Goal: Communication & Community: Connect with others

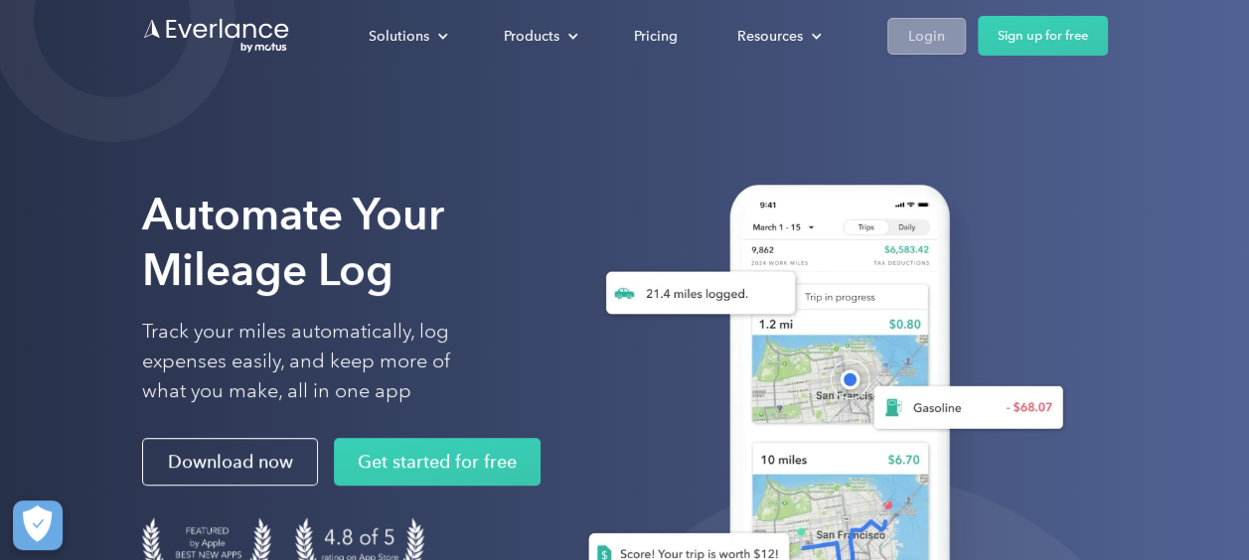
click at [922, 32] on div "Login" at bounding box center [926, 36] width 37 height 25
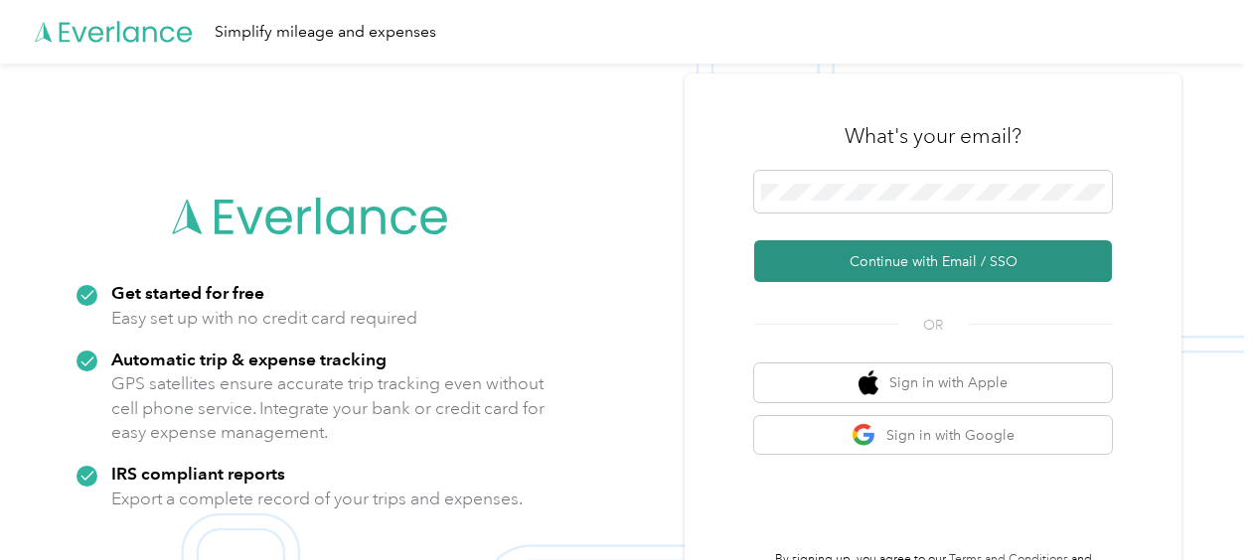
click at [919, 272] on button "Continue with Email / SSO" at bounding box center [933, 261] width 358 height 42
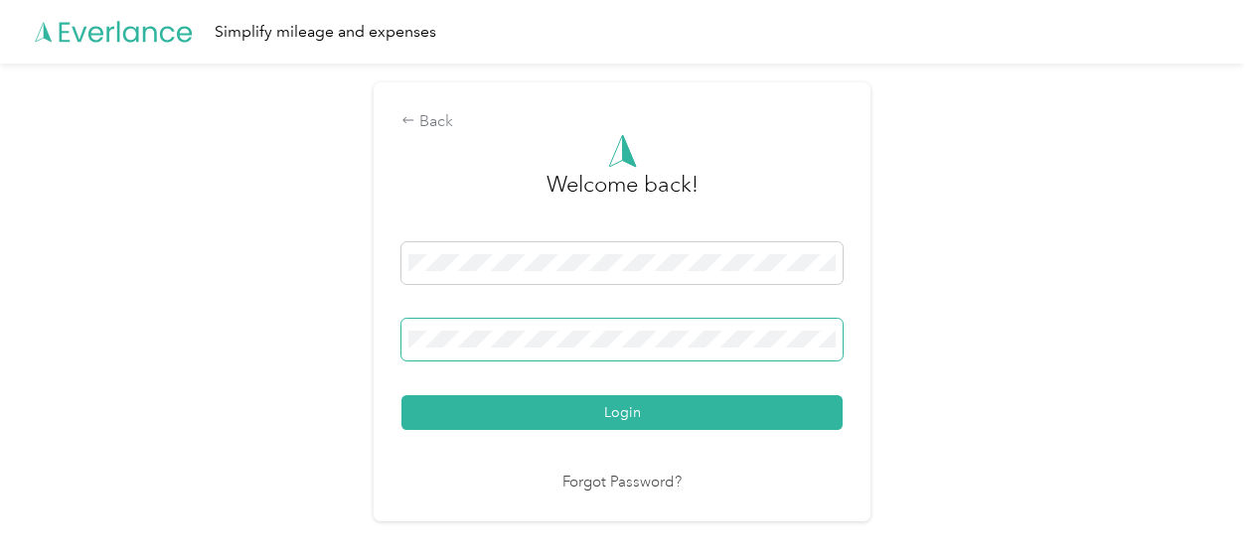
click at [401, 395] on button "Login" at bounding box center [621, 412] width 441 height 35
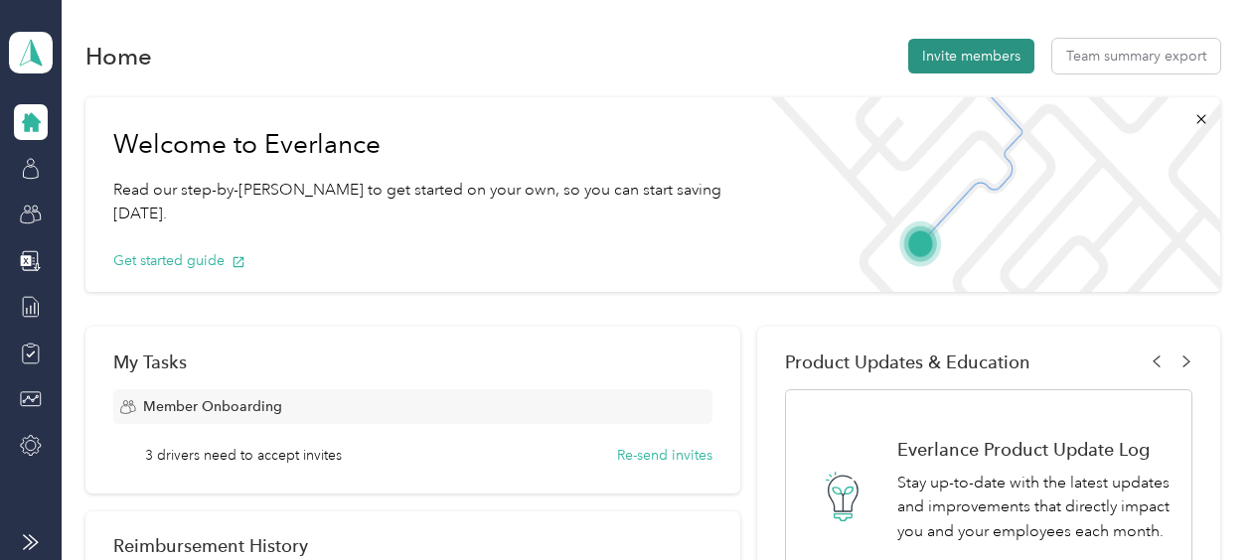
click at [968, 48] on button "Invite members" at bounding box center [971, 56] width 126 height 35
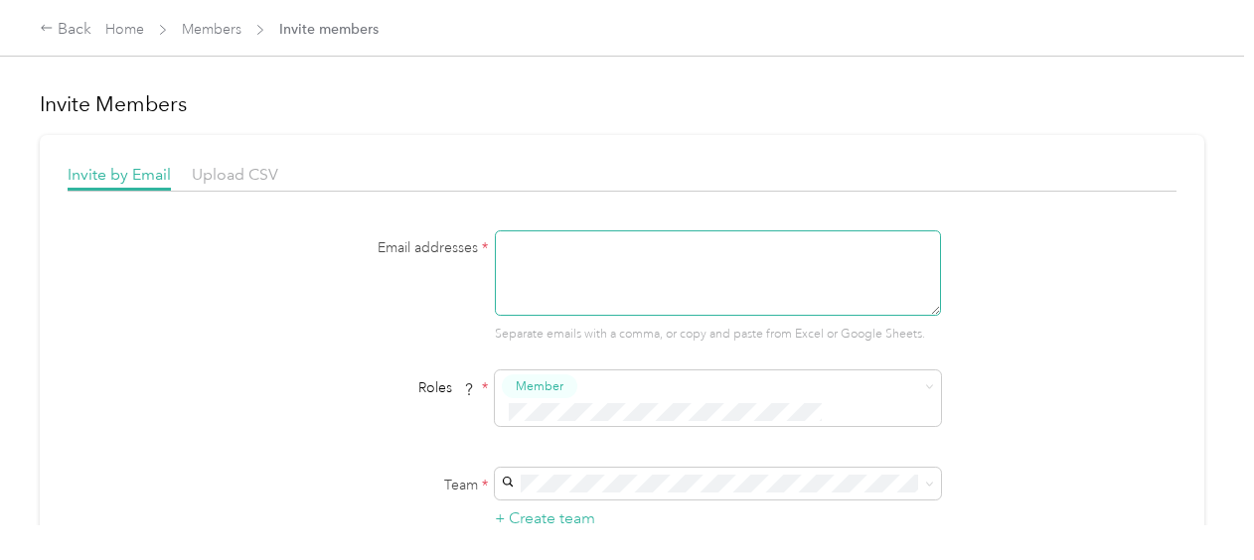
click at [540, 254] on textarea at bounding box center [718, 273] width 446 height 85
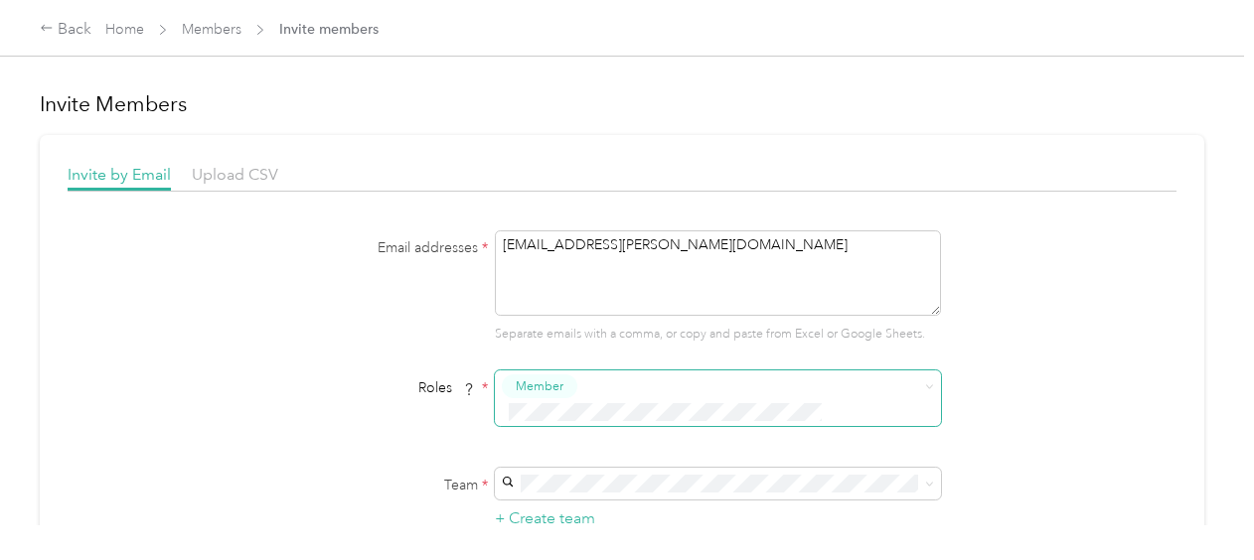
type textarea "mmroybal@acosta.com"
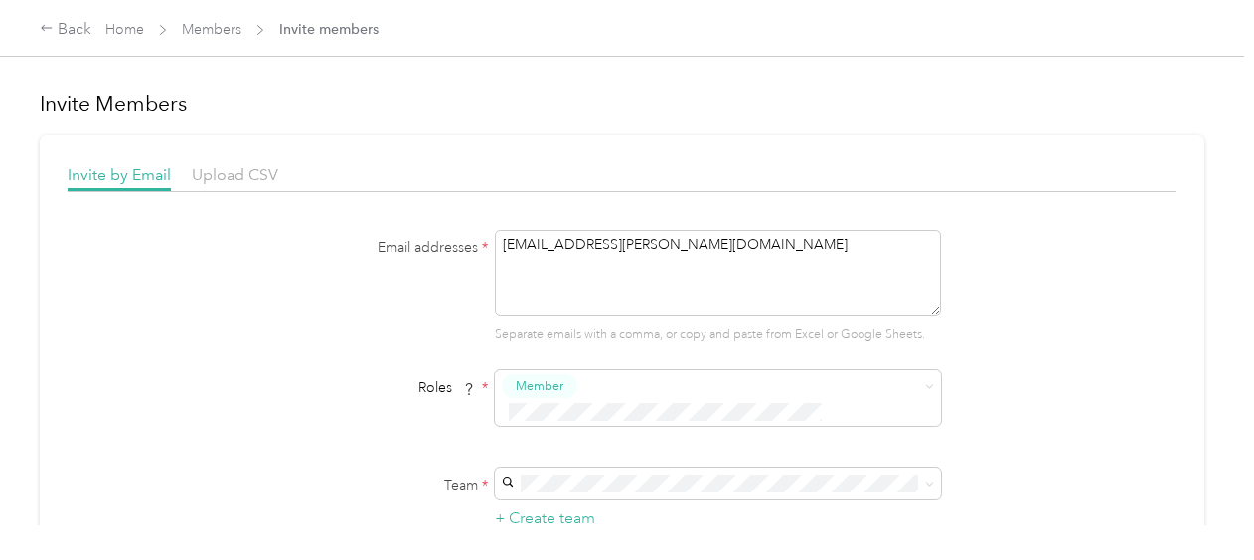
click at [606, 415] on div "Member" at bounding box center [703, 409] width 395 height 25
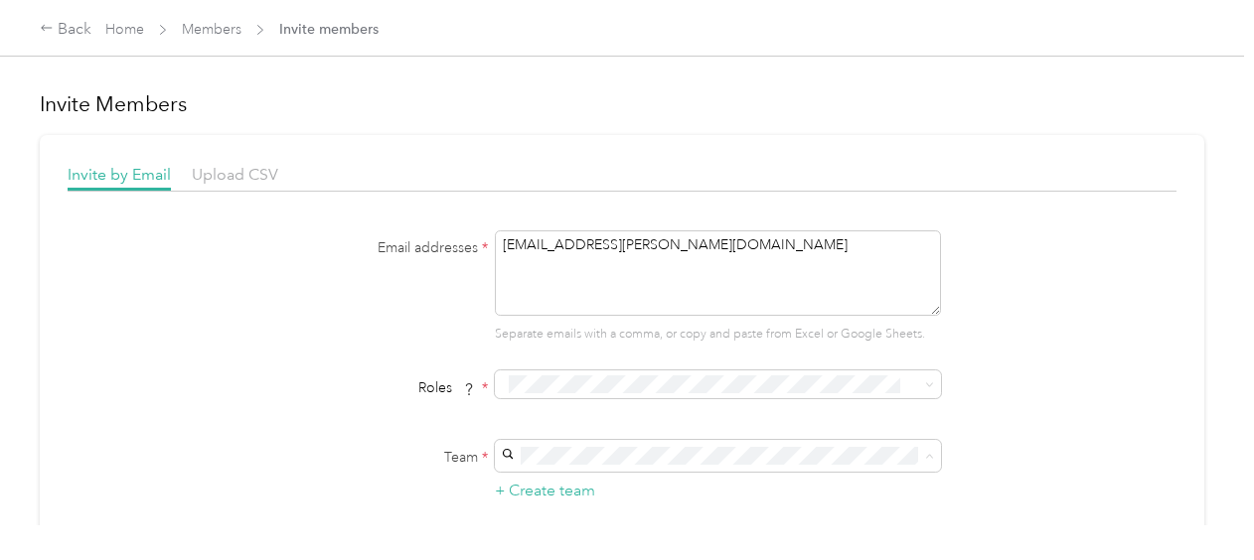
click at [620, 405] on div "tfordyce@acosta.com Thomas Fordyce" at bounding box center [715, 408] width 418 height 46
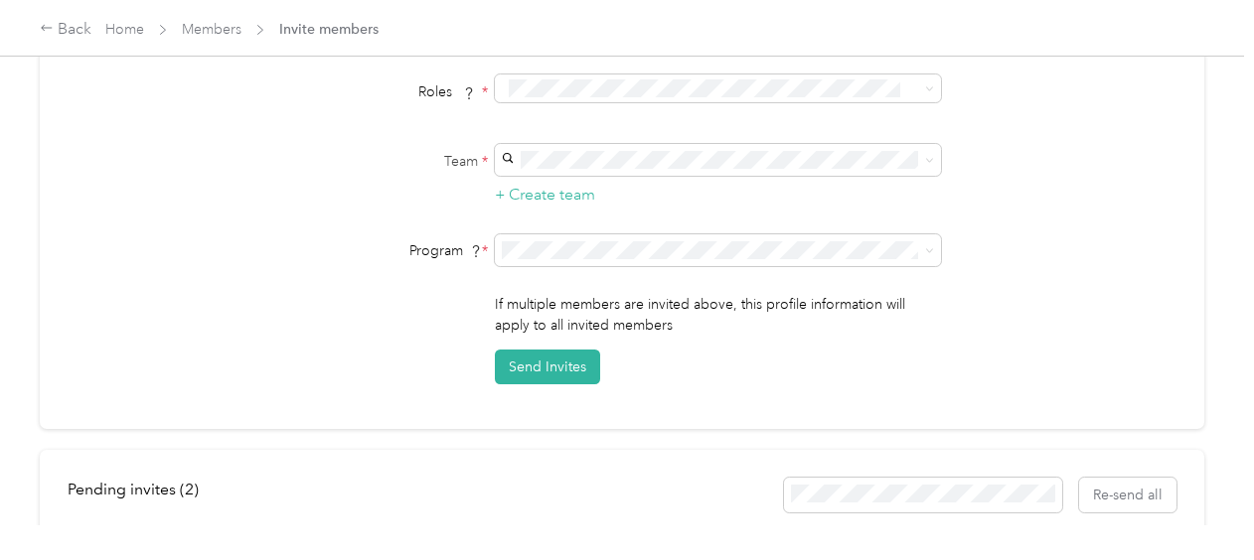
scroll to position [298, 0]
click at [618, 354] on li "Aco Rate A (CPM)" at bounding box center [715, 349] width 446 height 35
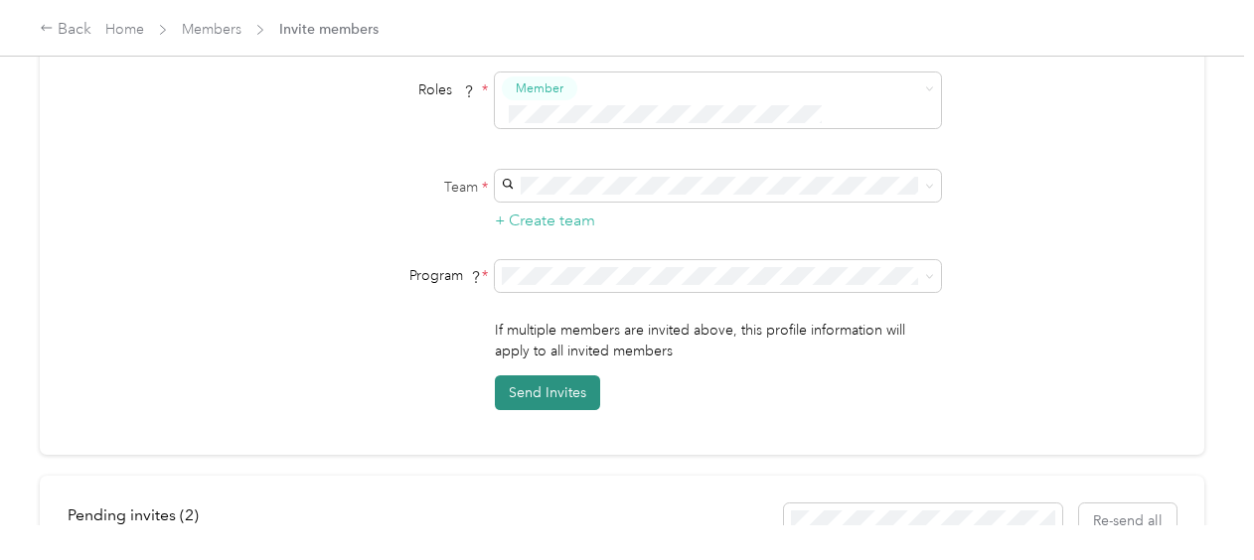
click at [547, 376] on button "Send Invites" at bounding box center [547, 393] width 105 height 35
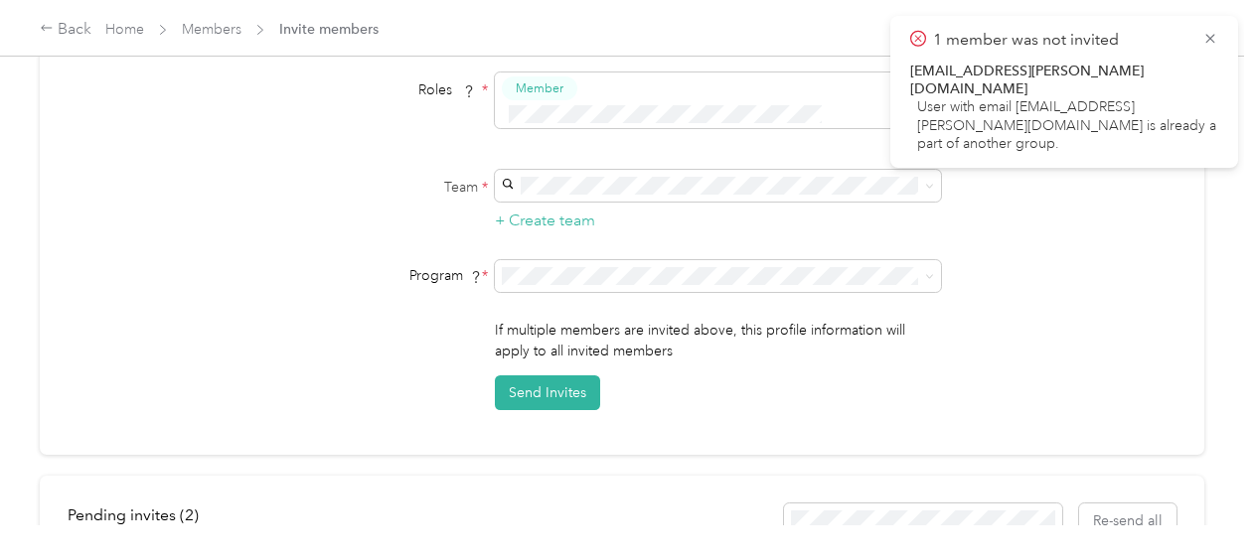
click at [1224, 42] on div "1 member was not invited mmroybal@acosta.com User with email mmroybal@acosta.co…" at bounding box center [1064, 92] width 348 height 152
